Goal: Transaction & Acquisition: Purchase product/service

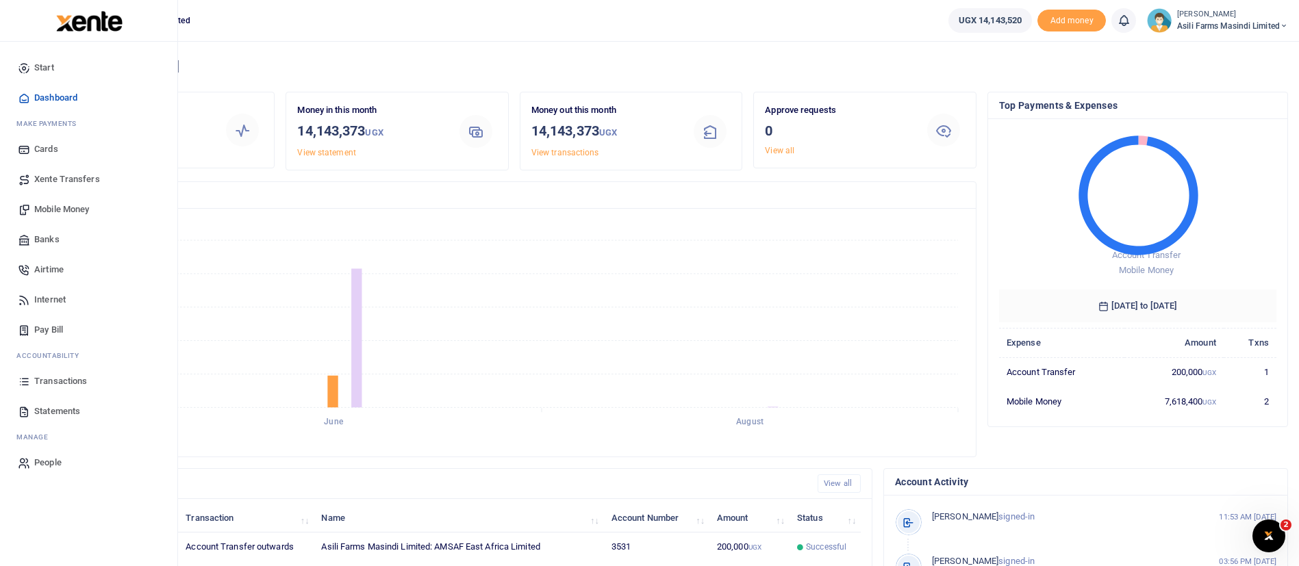
click at [46, 205] on span "Mobile Money" at bounding box center [61, 210] width 55 height 14
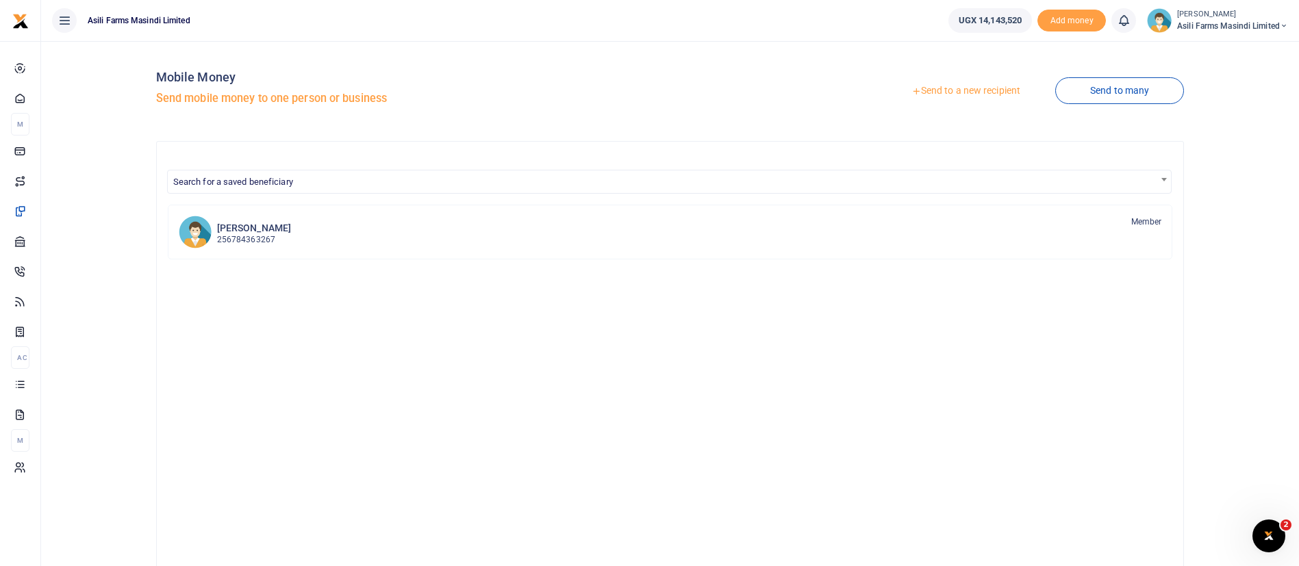
click at [967, 92] on link "Send to a new recipient" at bounding box center [965, 91] width 179 height 25
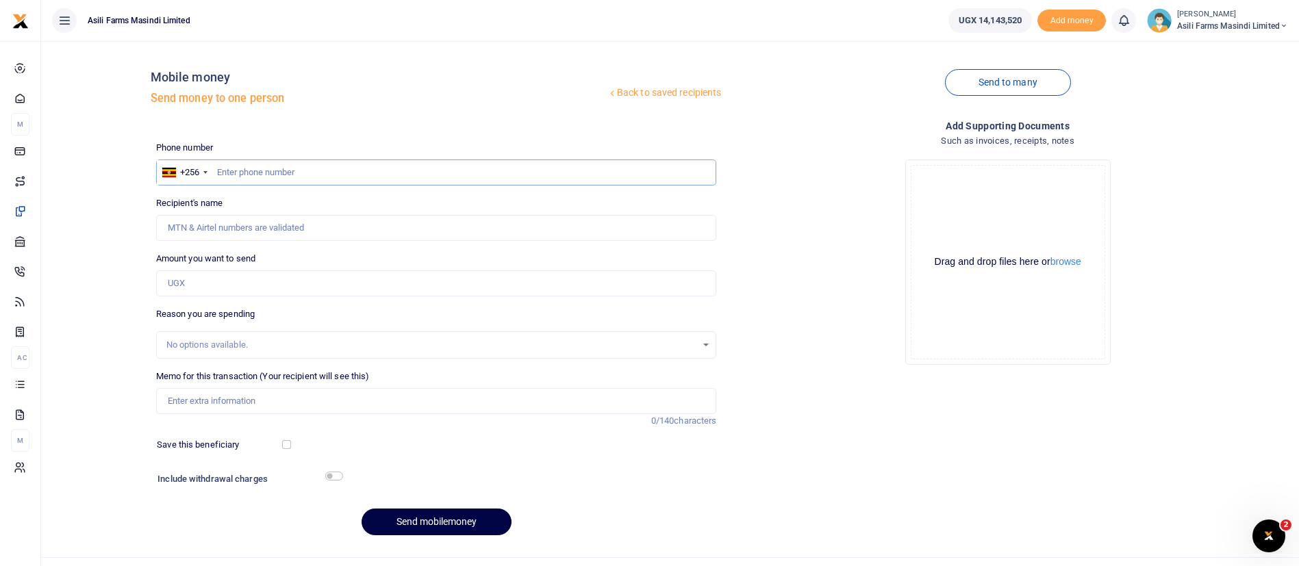
click at [248, 170] on input "text" at bounding box center [436, 173] width 561 height 26
paste input "256788691446"
type input "256788691446"
type input "Marion Tumusiime"
type input "256788691446"
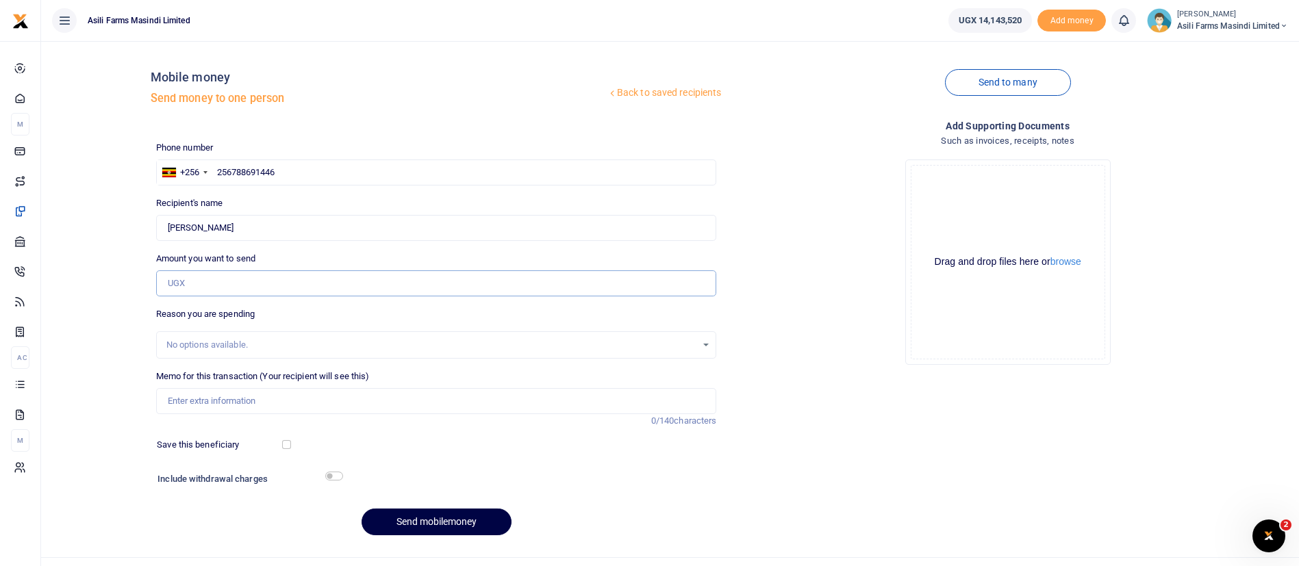
click at [216, 280] on input "Amount you want to send" at bounding box center [436, 283] width 561 height 26
type input "1"
type input "7"
type input "5,000,000"
click at [199, 405] on input "Memo for this transaction (Your recipient will see this)" at bounding box center [436, 401] width 561 height 26
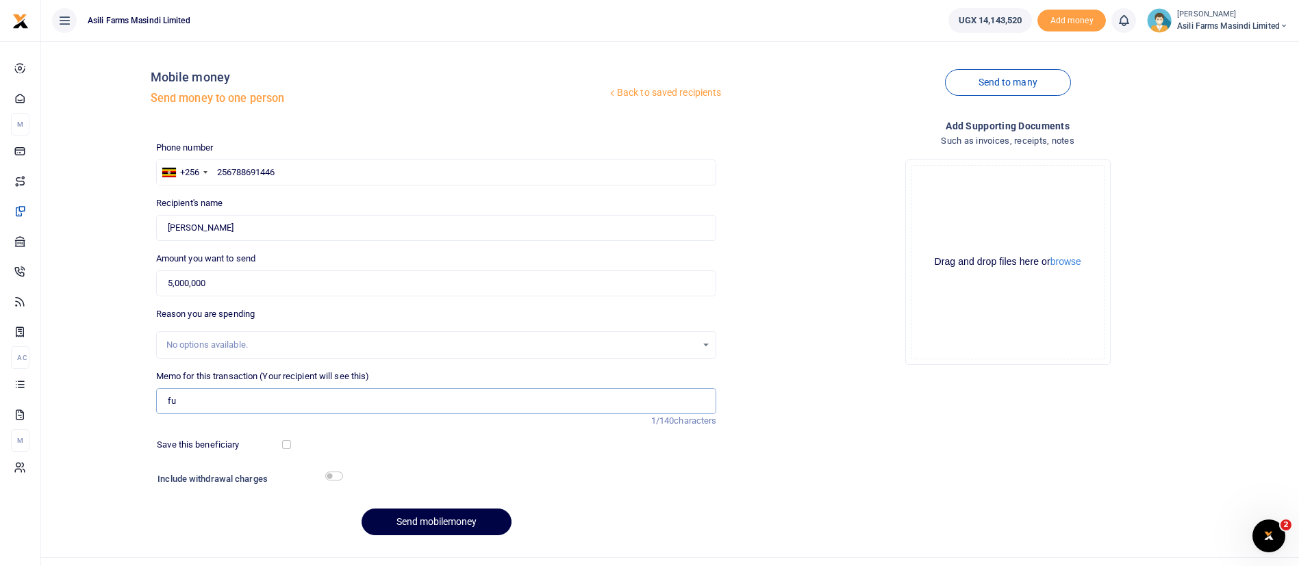
type input "f"
click at [322, 404] on input "Transfer funds to Agent for withholding payments" at bounding box center [436, 401] width 561 height 26
click at [402, 402] on input "Transfer funds to Agent for withholding payments" at bounding box center [436, 401] width 561 height 26
click at [403, 381] on div "Memo for this transaction (Your recipient will see this) Transfer funds to Agen…" at bounding box center [436, 392] width 561 height 44
click at [399, 405] on input "Transfer funds to Agent for withholding returns payment" at bounding box center [436, 401] width 561 height 26
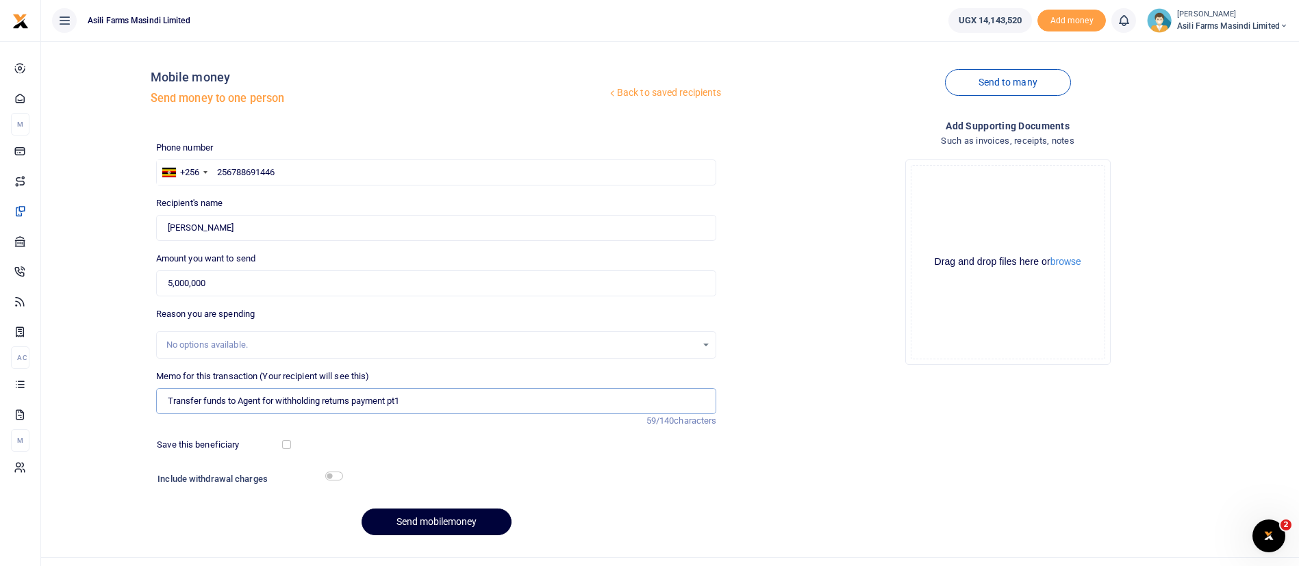
type input "Transfer funds to Agent for withholding returns payment pt1"
click at [455, 519] on button "Send mobilemoney" at bounding box center [436, 522] width 150 height 27
click at [254, 170] on input "text" at bounding box center [436, 173] width 561 height 26
paste input "256788691446"
type input "256788691446"
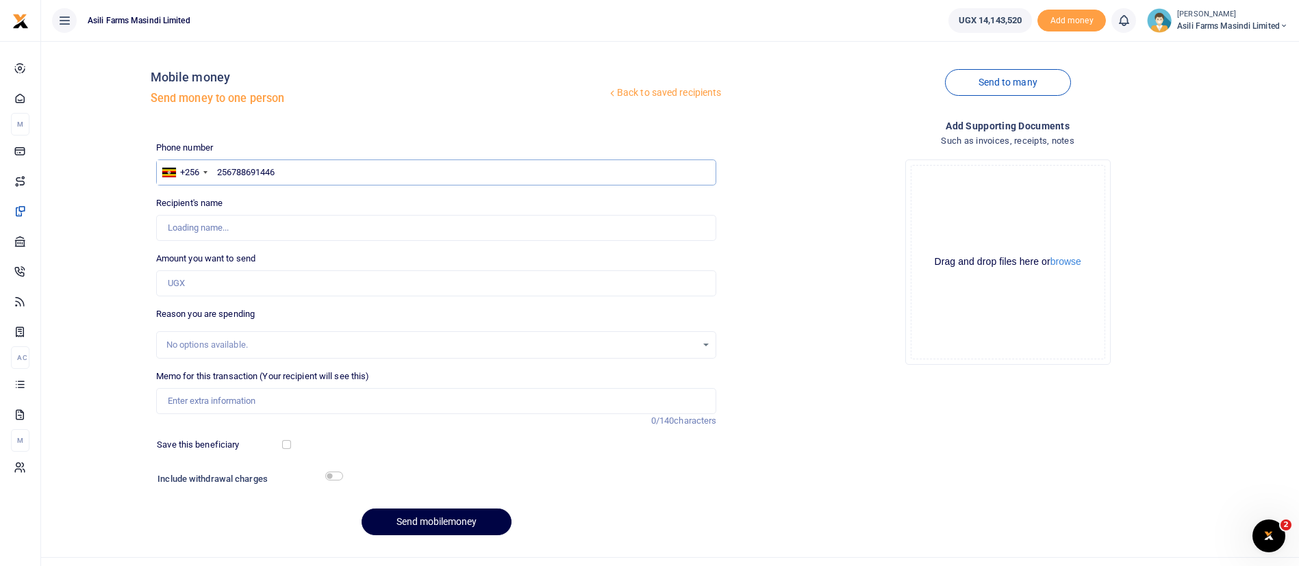
type input "[PERSON_NAME]"
type input "256788691446"
click at [201, 280] on input "Amount you want to send" at bounding box center [436, 283] width 561 height 26
type input "5,000,000"
click at [188, 399] on input "Memo for this transaction (Your recipient will see this)" at bounding box center [436, 401] width 561 height 26
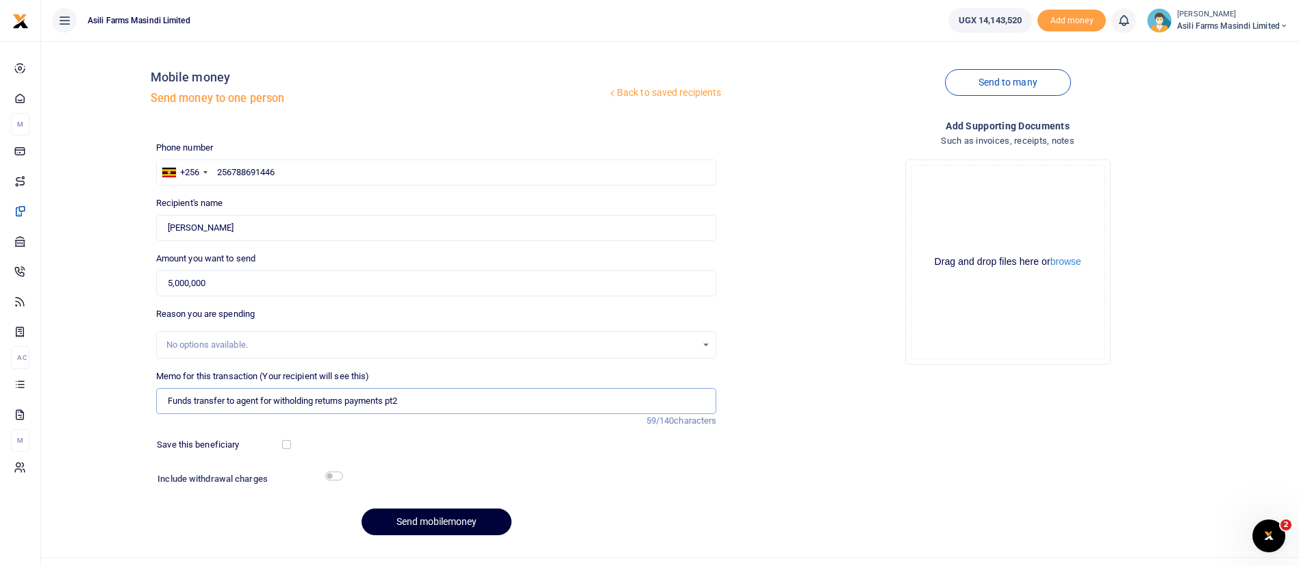
type input "Funds transfer to agent for witholding returns payments pt2"
click at [441, 512] on button "Send mobilemoney" at bounding box center [436, 522] width 150 height 27
click at [233, 169] on input "text" at bounding box center [436, 173] width 561 height 26
type input "7"
paste input "256788691446"
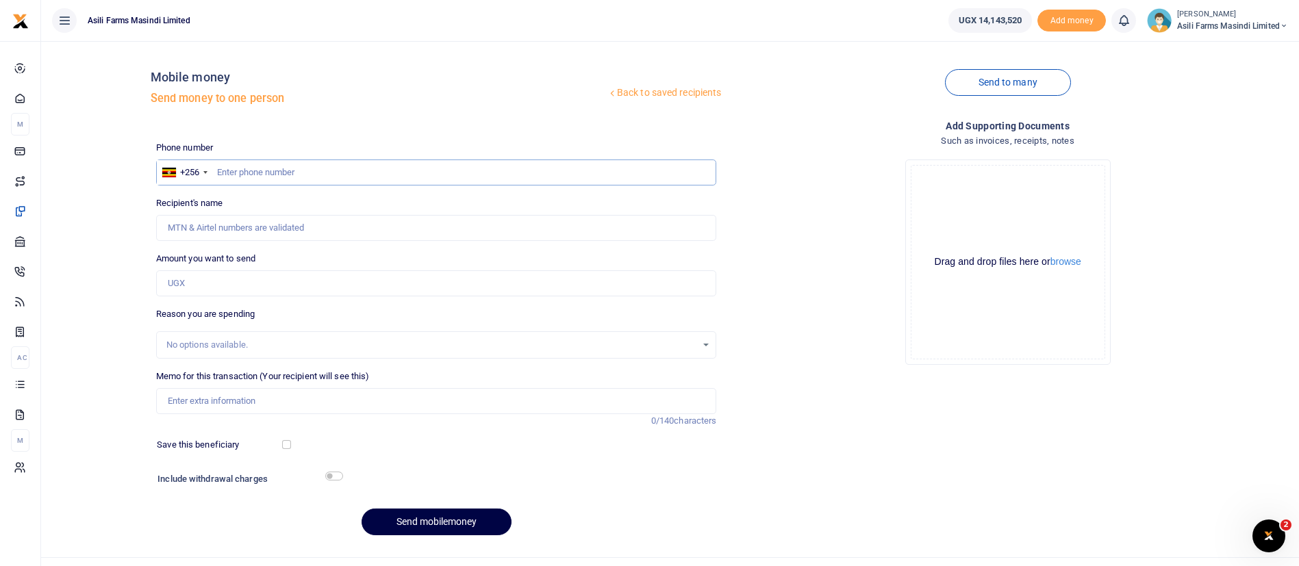
type input "256788691446"
type input "[PERSON_NAME]"
click at [231, 175] on input "256788691446" at bounding box center [436, 173] width 561 height 26
type input "2788691446"
type input "788691446"
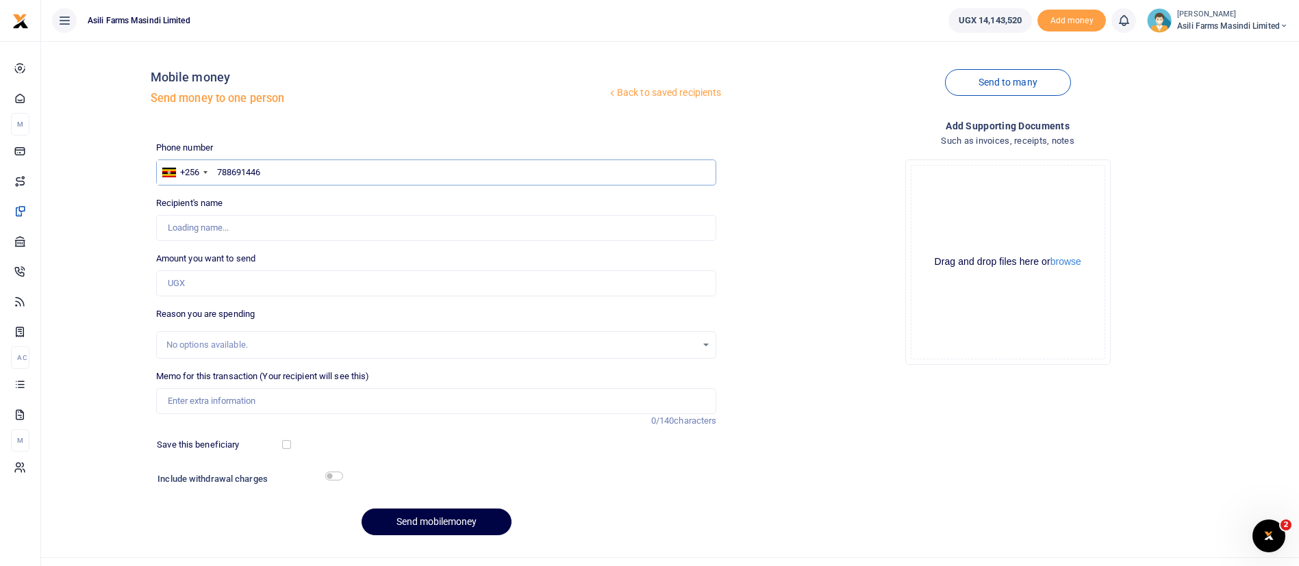
type input "[PERSON_NAME]"
type input "788691446"
click at [209, 282] on input "Amount you want to send" at bounding box center [436, 283] width 561 height 26
type input "4,135,000"
click at [235, 400] on input "Memo for this transaction (Your recipient will see this)" at bounding box center [436, 401] width 561 height 26
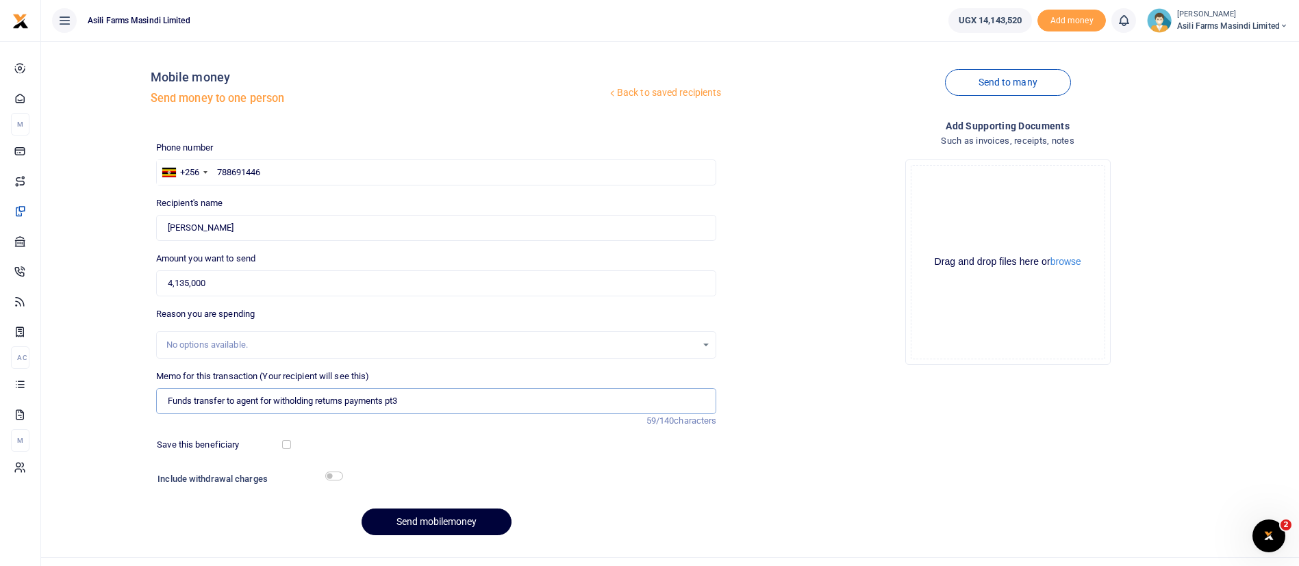
type input "Funds transfer to agent for witholding returns payments pt3"
click at [487, 527] on button "Send mobilemoney" at bounding box center [436, 522] width 150 height 27
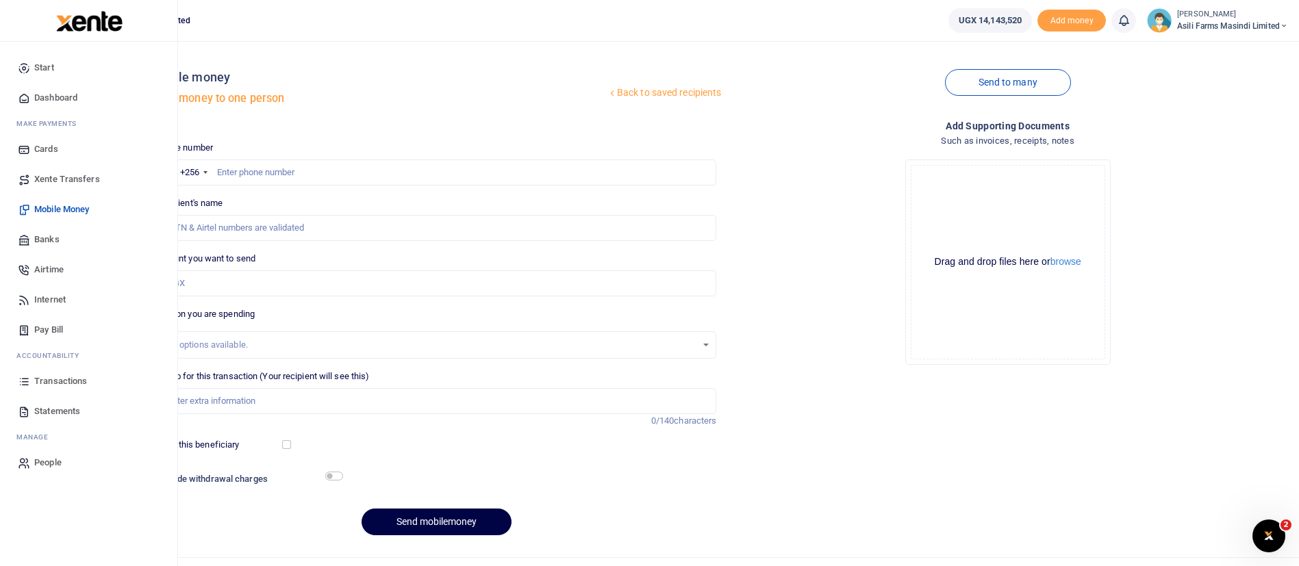
click at [20, 25] on div at bounding box center [89, 21] width 178 height 42
click at [70, 25] on img at bounding box center [89, 21] width 66 height 21
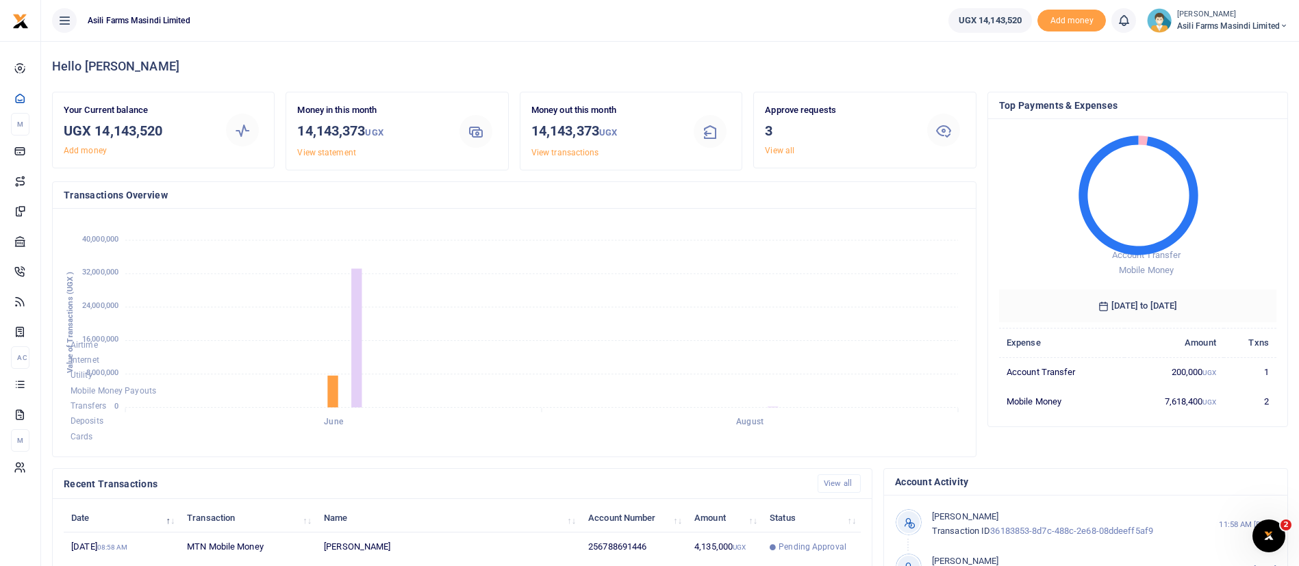
scroll to position [252, 0]
